Goal: Transaction & Acquisition: Purchase product/service

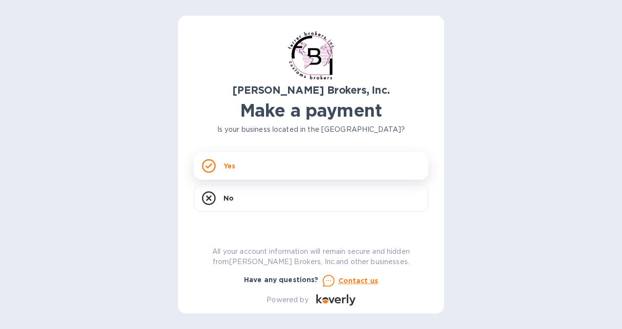
click at [371, 169] on div "Yes" at bounding box center [311, 165] width 235 height 27
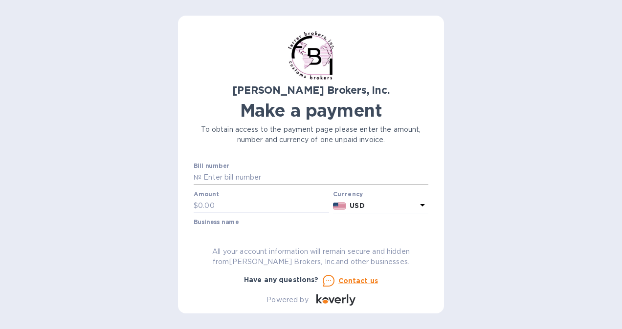
click at [295, 175] on input "text" at bounding box center [314, 178] width 227 height 15
type input "297721"
click at [230, 207] on input "text" at bounding box center [263, 206] width 131 height 15
type input "110.00"
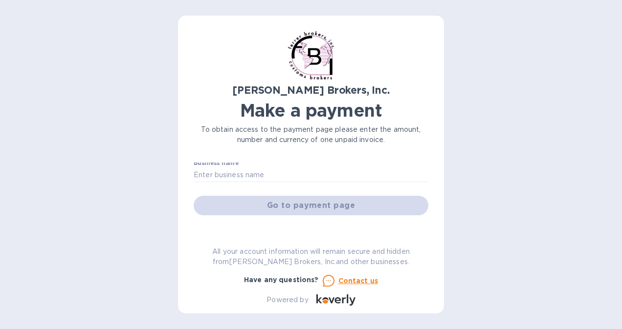
scroll to position [59, 0]
click at [281, 177] on input "text" at bounding box center [311, 175] width 235 height 15
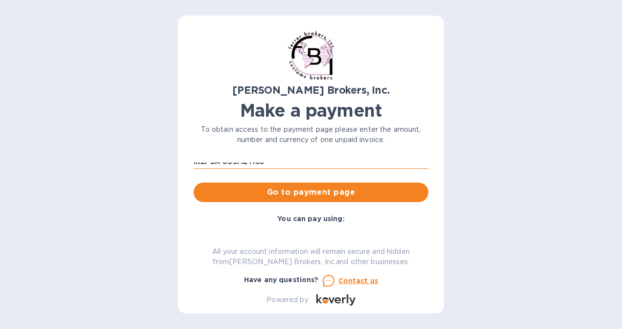
scroll to position [71, 0]
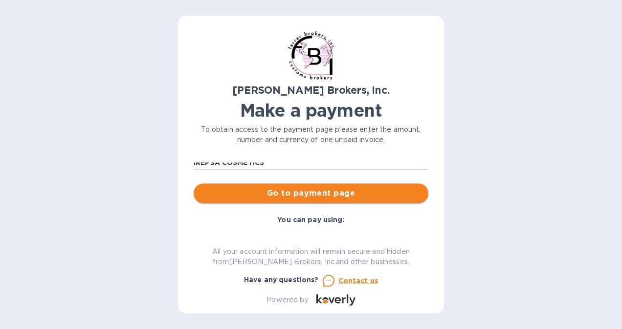
type input "IREPSA COSMETICS"
click at [329, 192] on span "Go to payment page" at bounding box center [310, 194] width 219 height 12
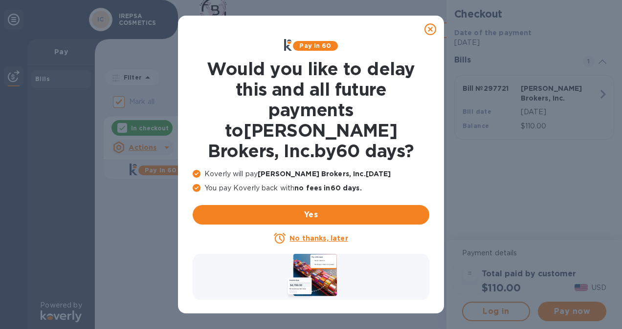
click at [316, 235] on u "No thanks, later" at bounding box center [318, 239] width 58 height 8
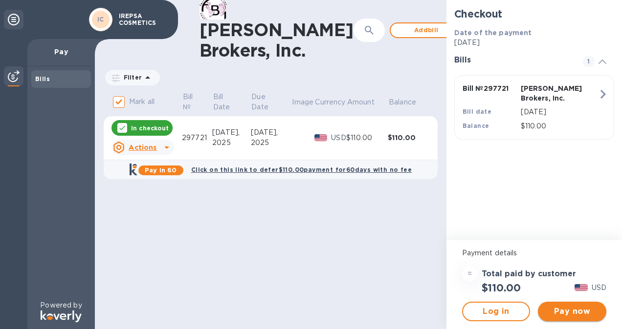
click at [584, 312] on span "Pay now" at bounding box center [571, 312] width 53 height 12
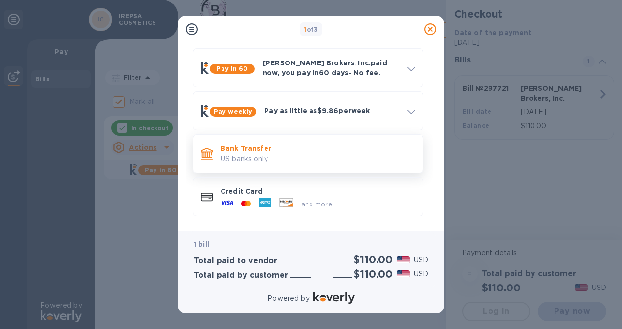
scroll to position [36, 0]
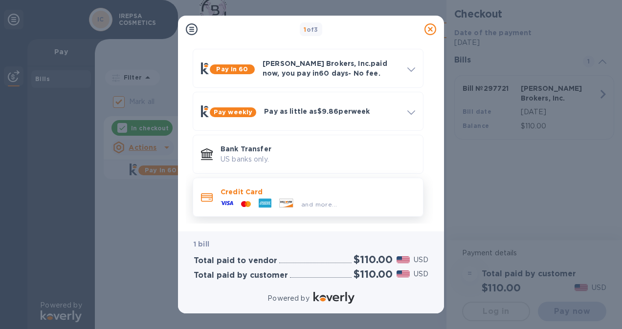
click at [259, 193] on p "Credit Card" at bounding box center [317, 192] width 194 height 10
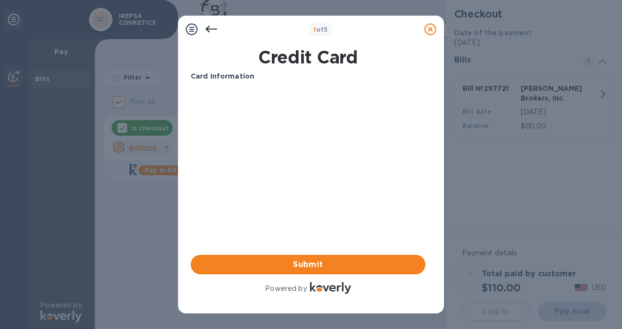
scroll to position [0, 0]
click at [215, 25] on icon at bounding box center [211, 29] width 12 height 12
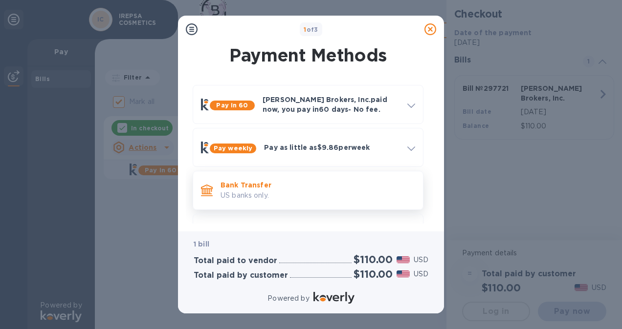
scroll to position [37, 0]
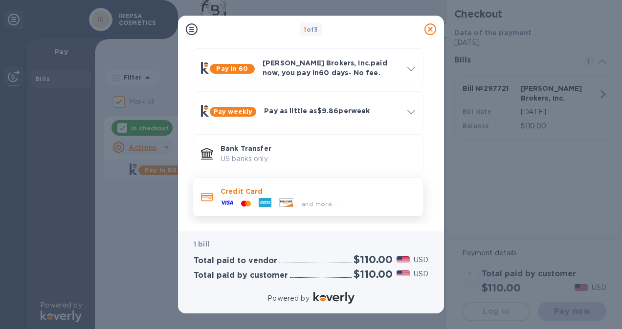
click at [326, 202] on span "and more..." at bounding box center [319, 203] width 36 height 7
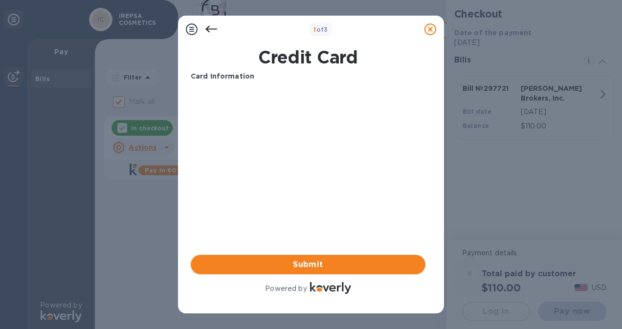
scroll to position [0, 0]
click at [208, 23] on icon at bounding box center [211, 29] width 12 height 12
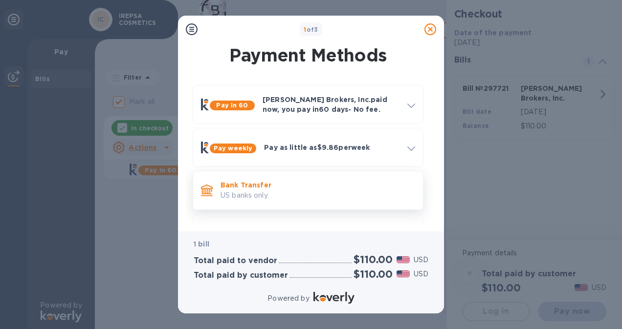
click at [237, 194] on p "US banks only." at bounding box center [317, 196] width 194 height 10
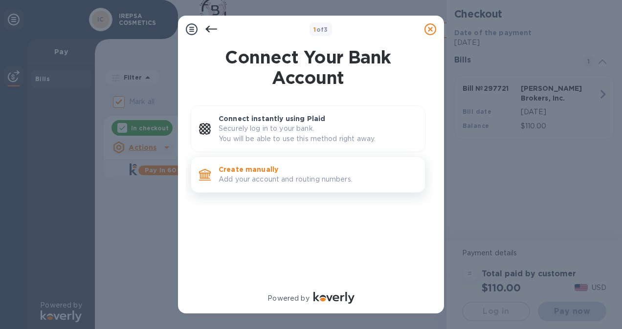
click at [268, 179] on p "Add your account and routing numbers." at bounding box center [317, 179] width 198 height 10
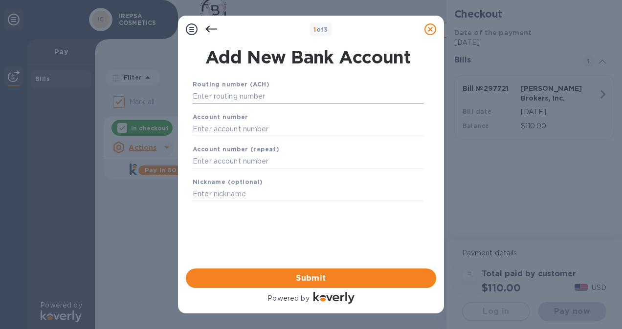
click at [264, 94] on input "text" at bounding box center [308, 96] width 231 height 15
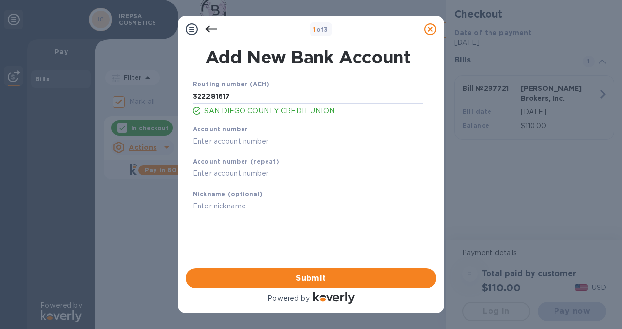
type input "322281617"
click at [262, 137] on input "text" at bounding box center [308, 141] width 231 height 15
type input "000855656795"
click at [265, 171] on input "text" at bounding box center [308, 174] width 231 height 15
type input "000855656795"
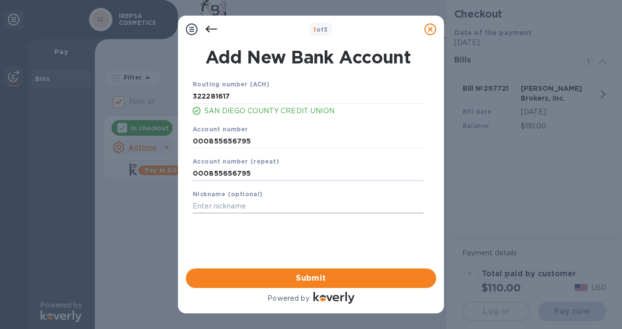
click at [262, 203] on input "text" at bounding box center [308, 206] width 231 height 15
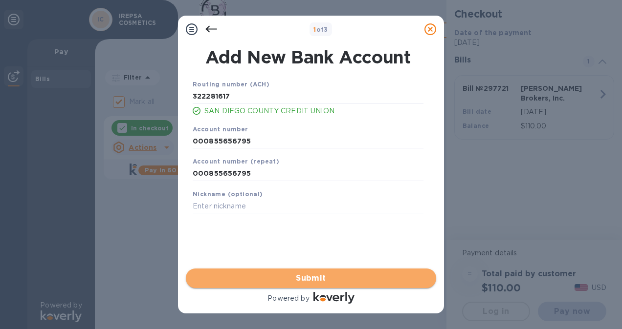
click at [343, 275] on span "Submit" at bounding box center [311, 279] width 235 height 12
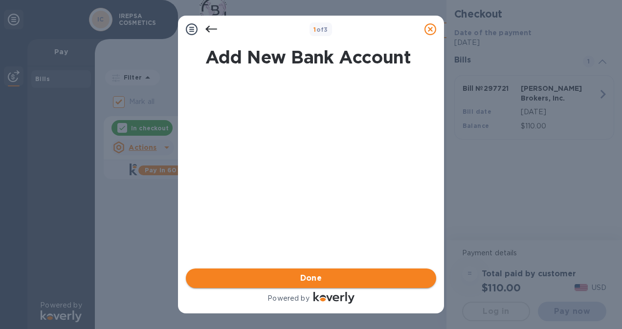
click at [343, 275] on span "Done" at bounding box center [311, 279] width 235 height 12
